Goal: Check status: Check status

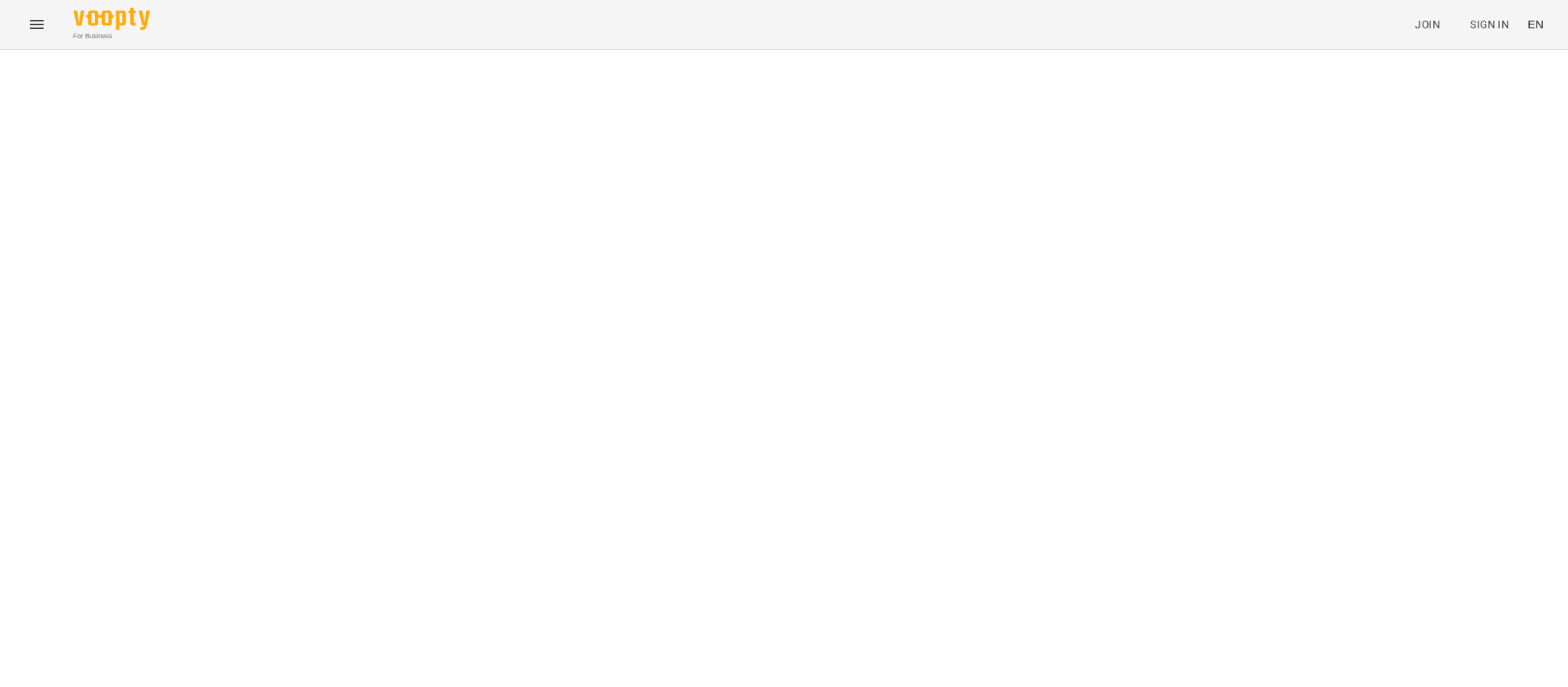
click at [17, 29] on div "For Business Join Sign In EN" at bounding box center [784, 24] width 1568 height 49
click at [29, 19] on icon "Menu" at bounding box center [37, 24] width 19 height 19
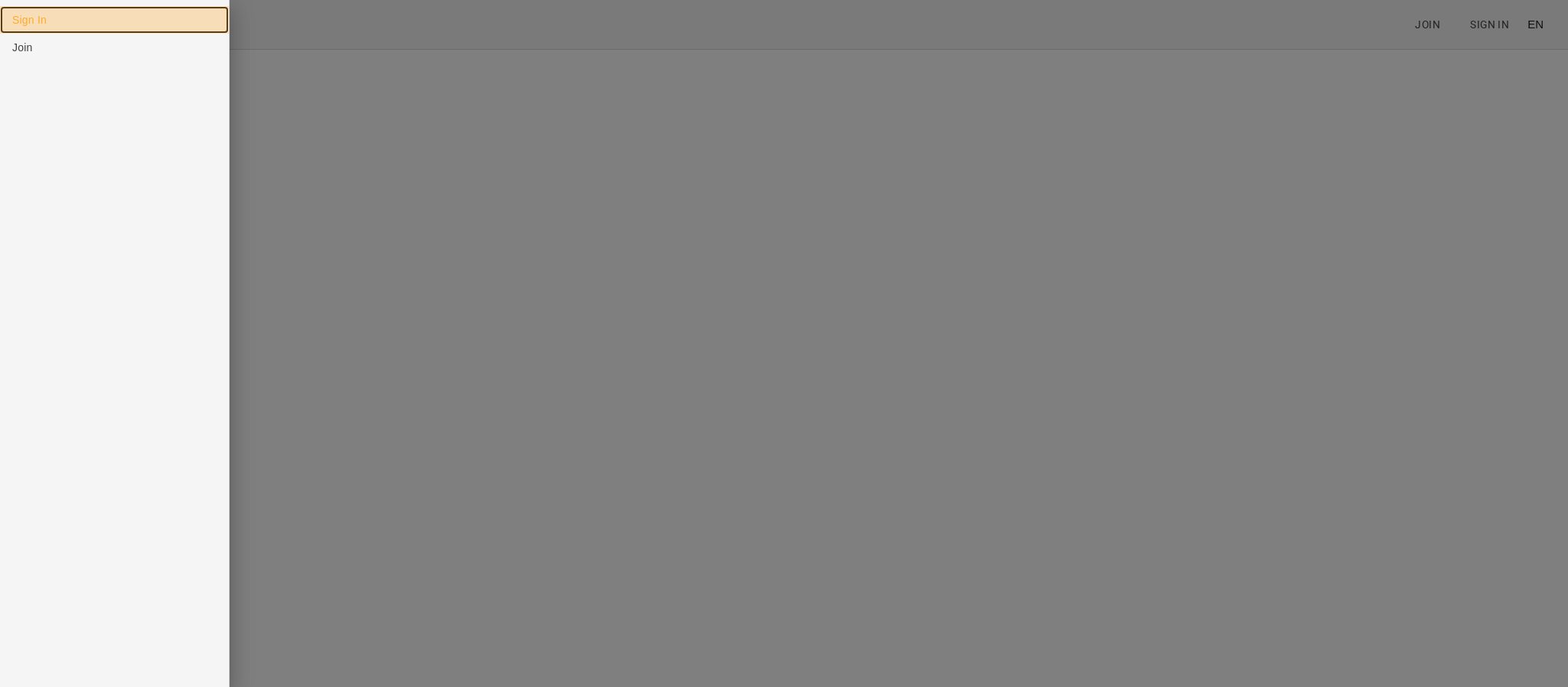
click at [38, 19] on link "Sign In" at bounding box center [114, 20] width 229 height 28
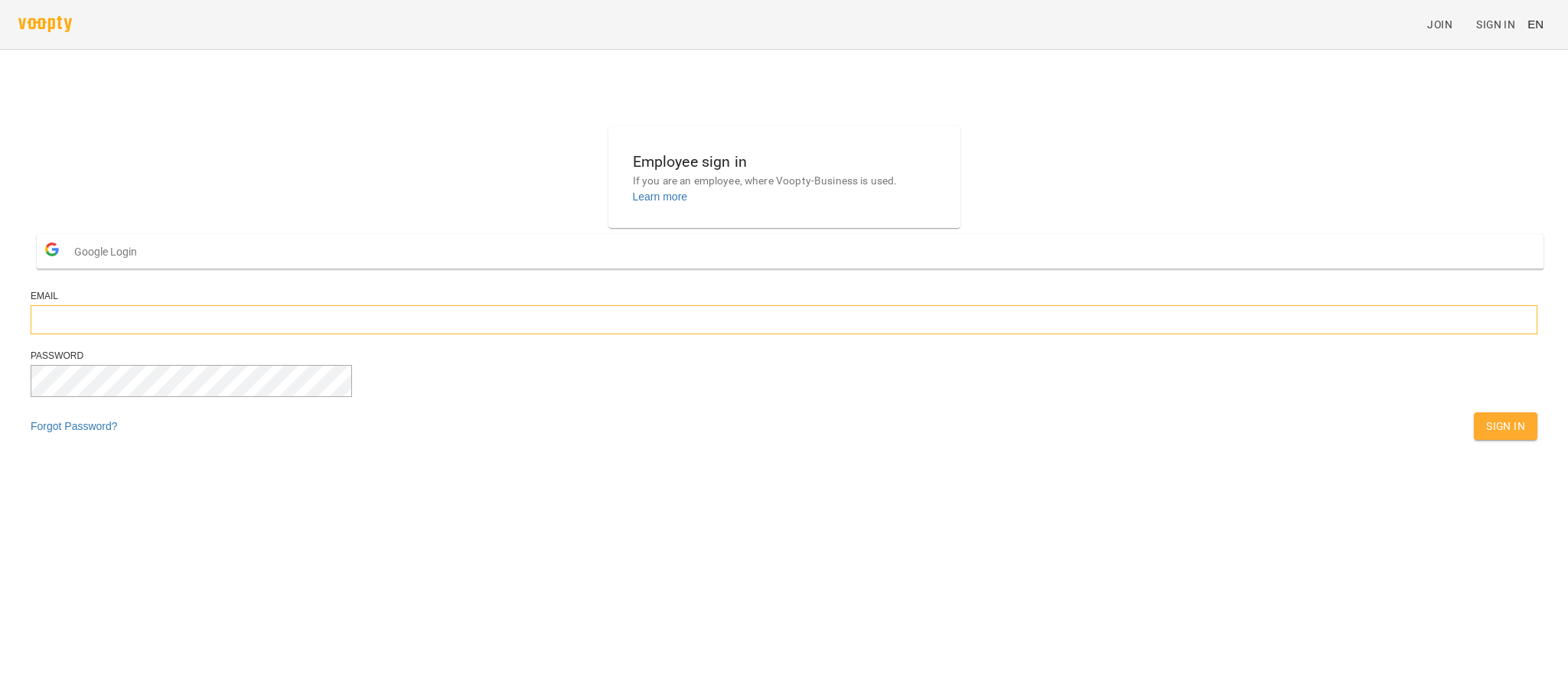
type input "**********"
click at [1486, 436] on span "Sign In" at bounding box center [1505, 426] width 39 height 19
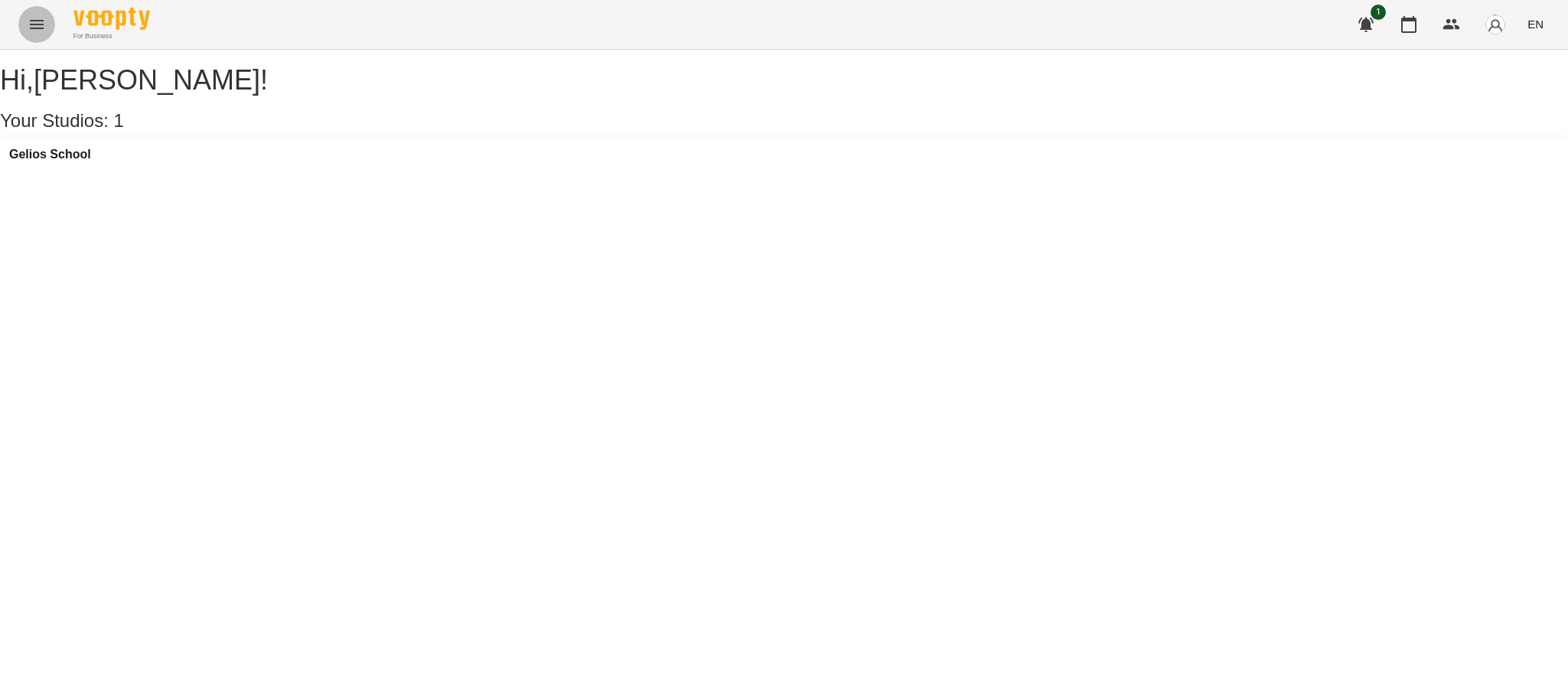
click at [30, 20] on icon "Menu" at bounding box center [37, 24] width 19 height 19
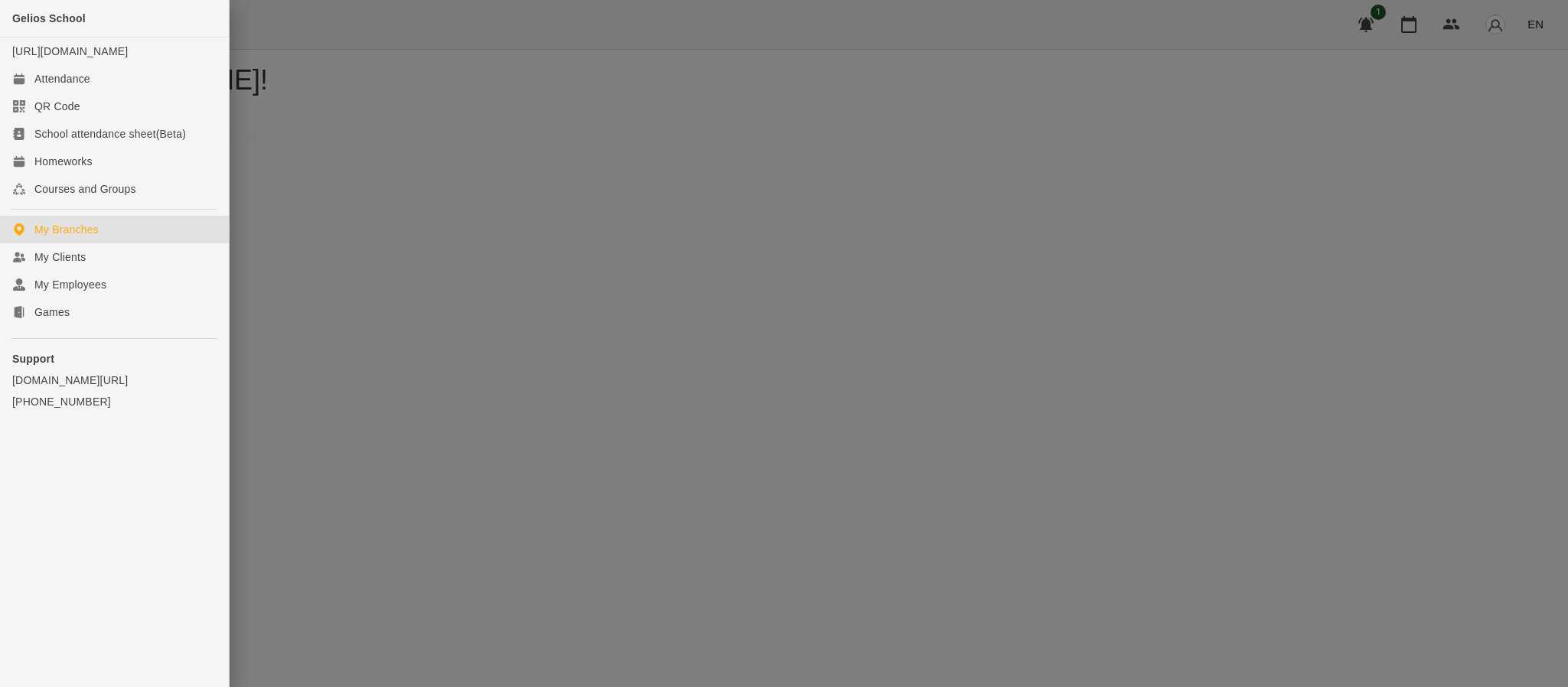
click at [1485, 140] on div at bounding box center [784, 344] width 1568 height 687
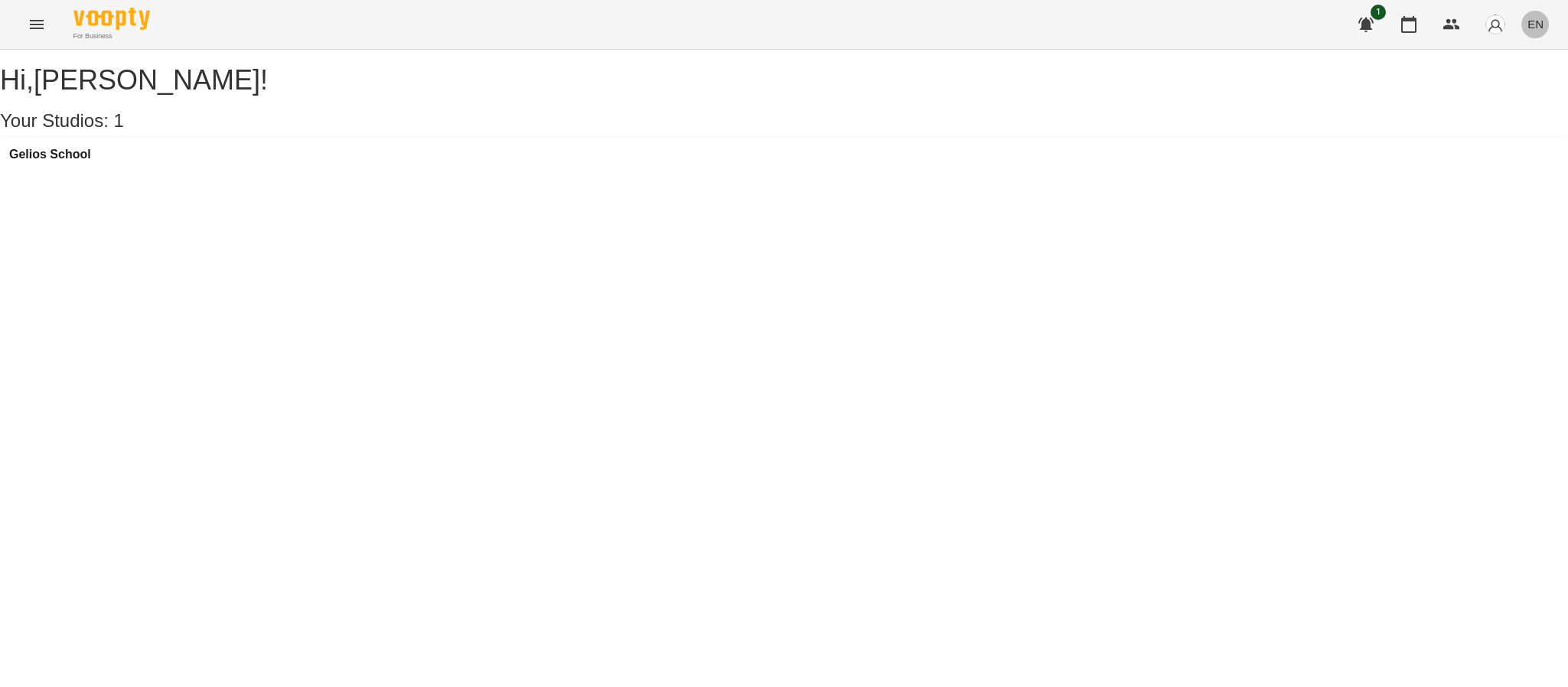
click at [1529, 30] on span "EN" at bounding box center [1536, 24] width 16 height 16
click at [1510, 91] on div "Українська" at bounding box center [1506, 86] width 78 height 28
click at [27, 35] on button "Menu" at bounding box center [37, 24] width 37 height 37
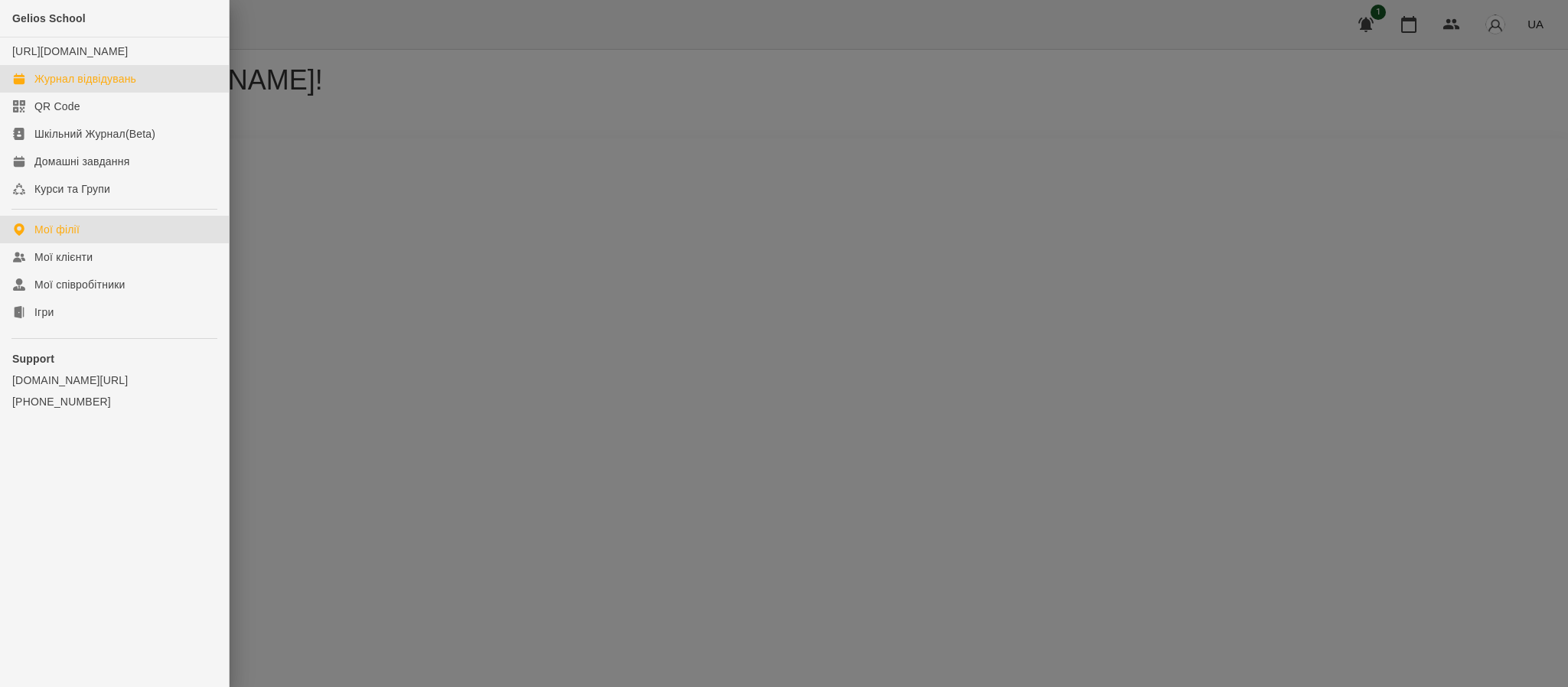
click at [98, 87] on div "Журнал відвідувань" at bounding box center [85, 79] width 102 height 15
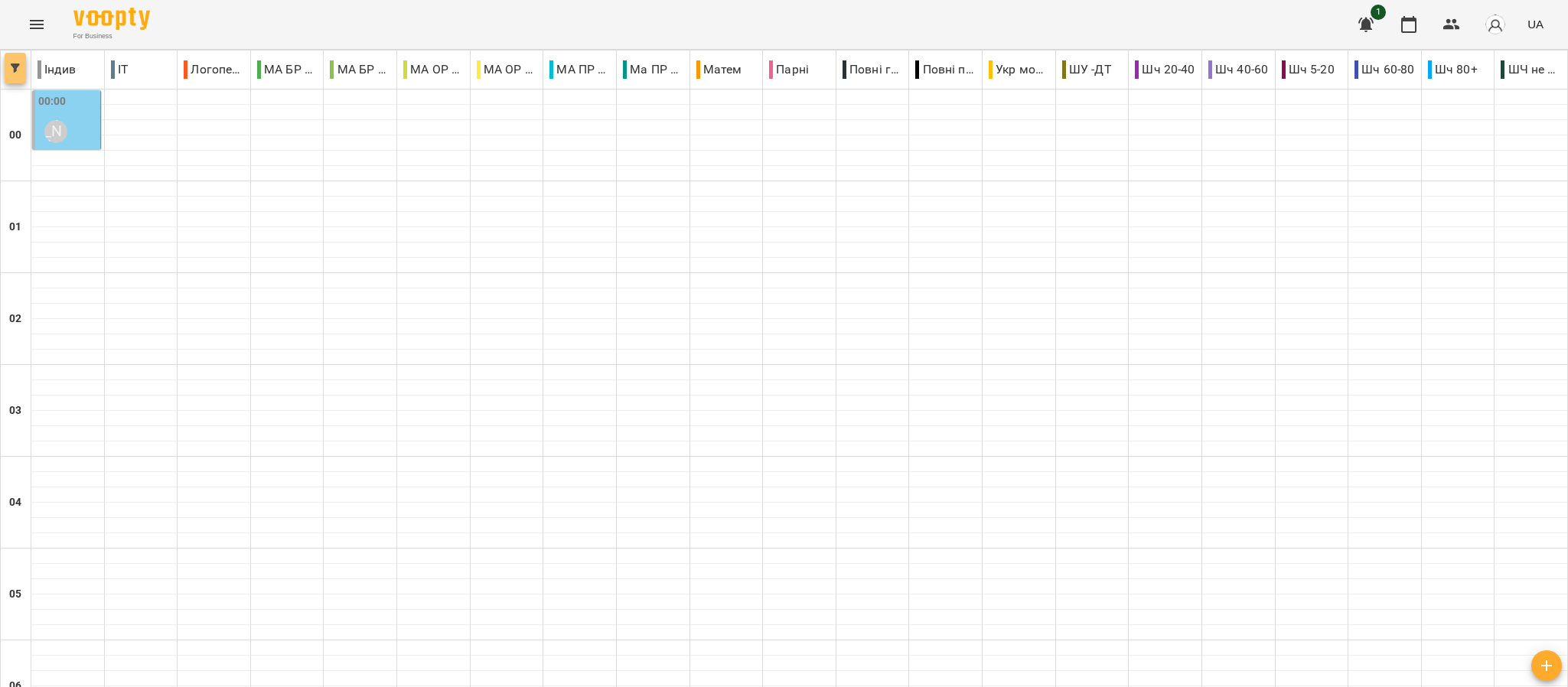
click at [13, 61] on button "button" at bounding box center [15, 68] width 21 height 30
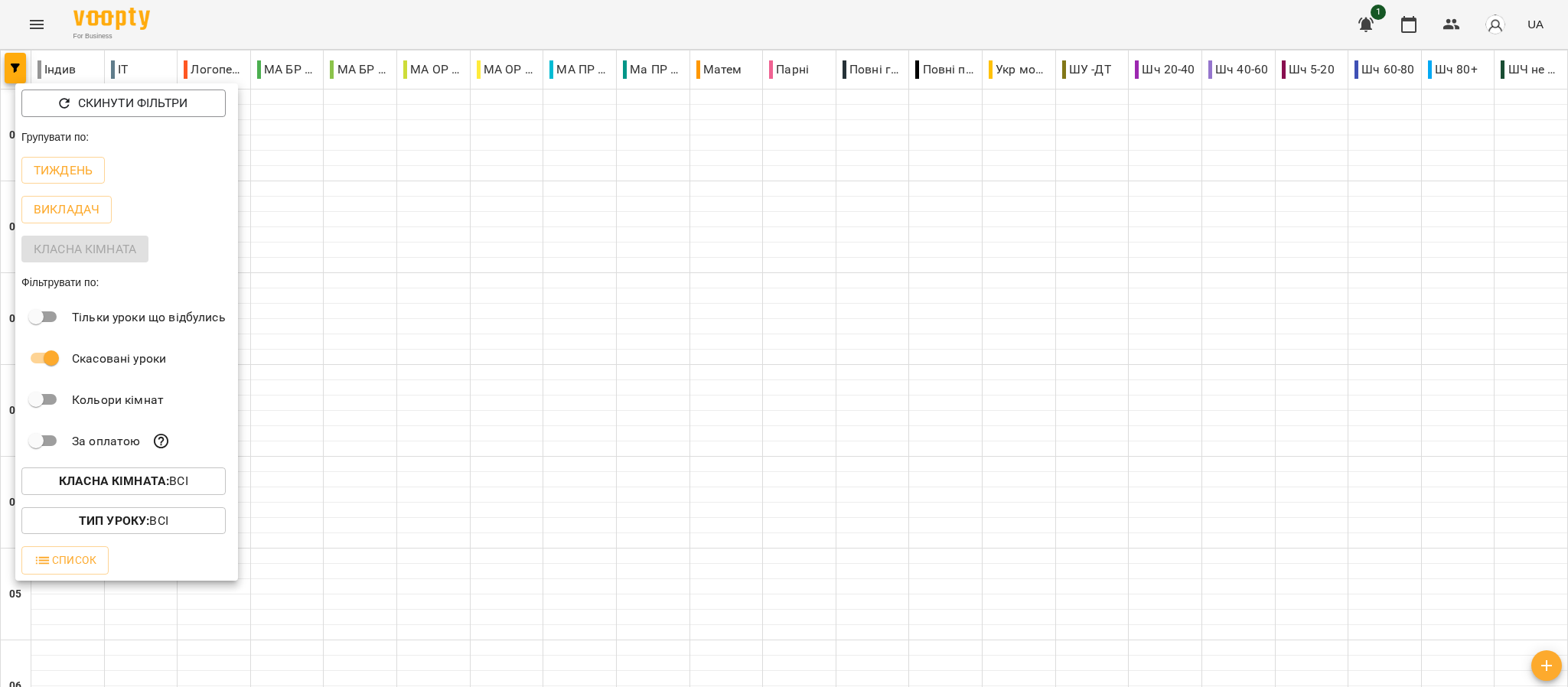
click at [89, 154] on div "Тиждень" at bounding box center [126, 171] width 223 height 39
click at [86, 171] on p "Тиждень" at bounding box center [64, 171] width 59 height 19
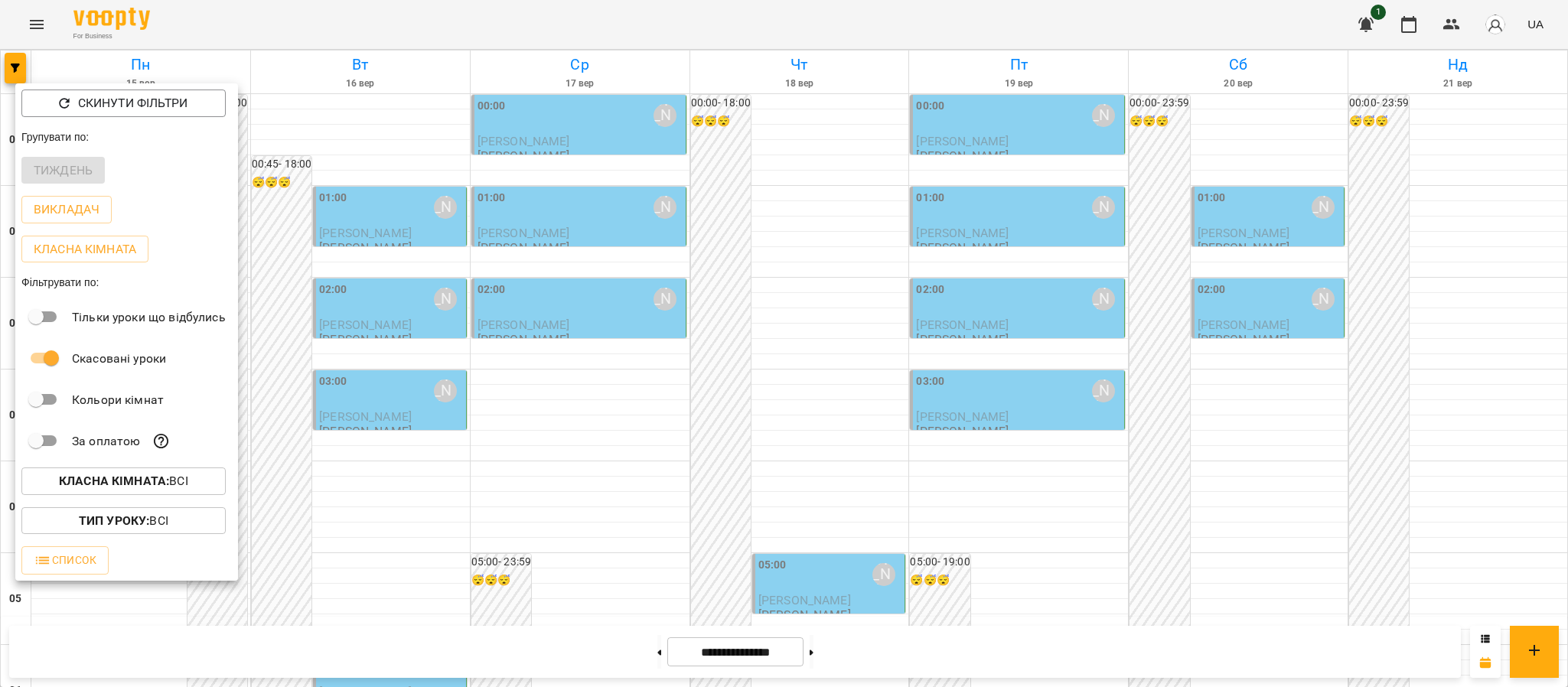
click at [1566, 434] on div at bounding box center [784, 344] width 1568 height 687
